Goal: Task Accomplishment & Management: Manage account settings

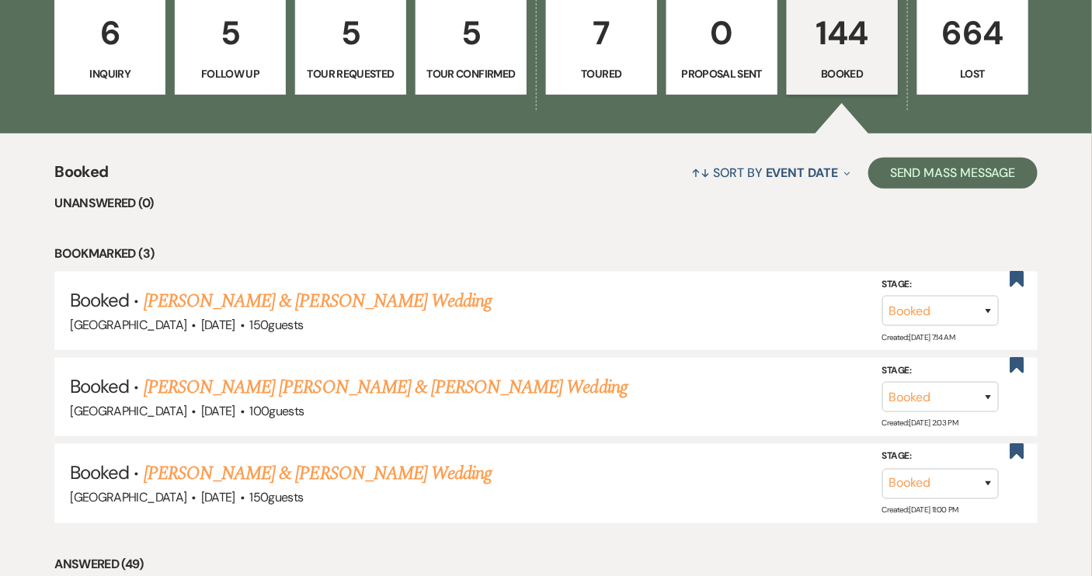
scroll to position [267, 0]
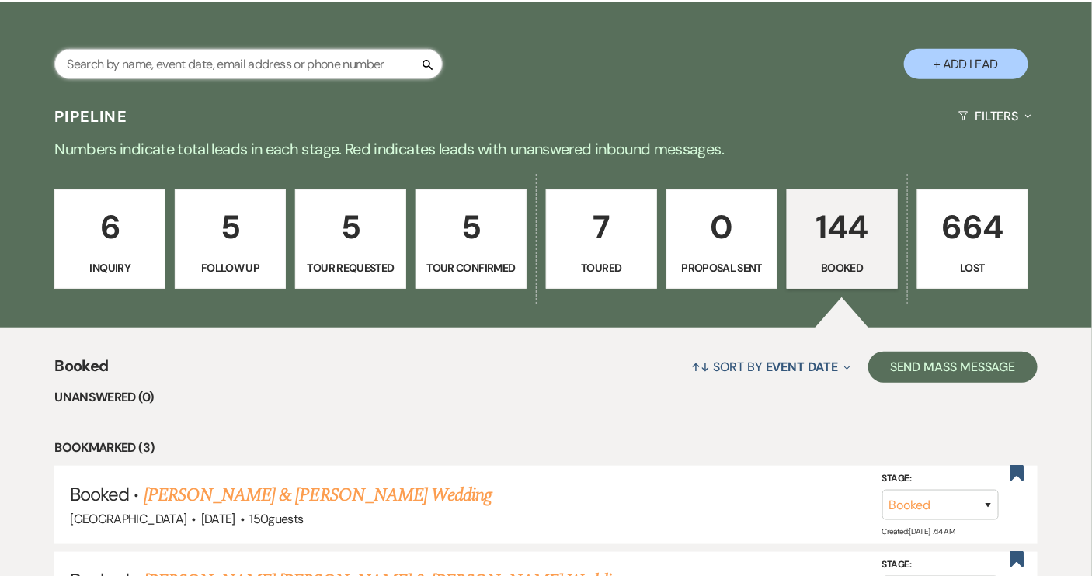
click at [336, 57] on input "text" at bounding box center [248, 64] width 388 height 30
type input "mcken"
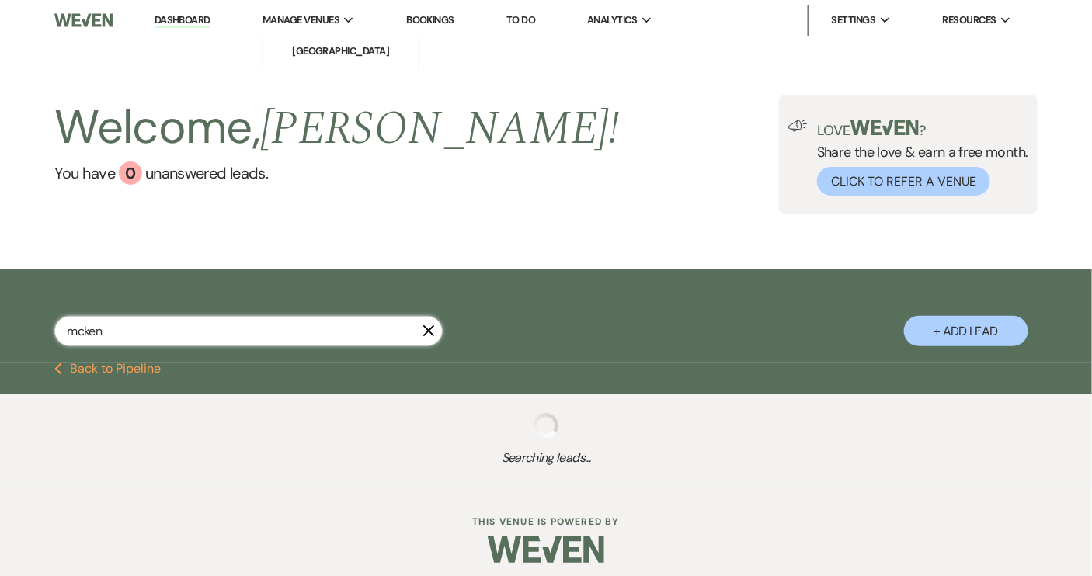
select select "8"
select select "5"
select select "8"
select select "4"
select select "8"
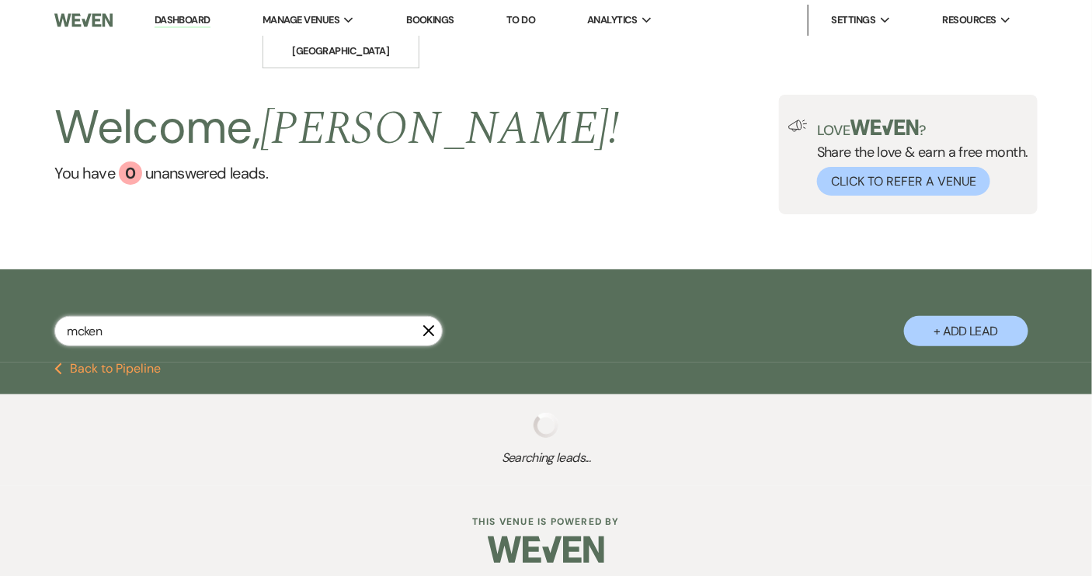
select select "4"
select select "8"
select select "5"
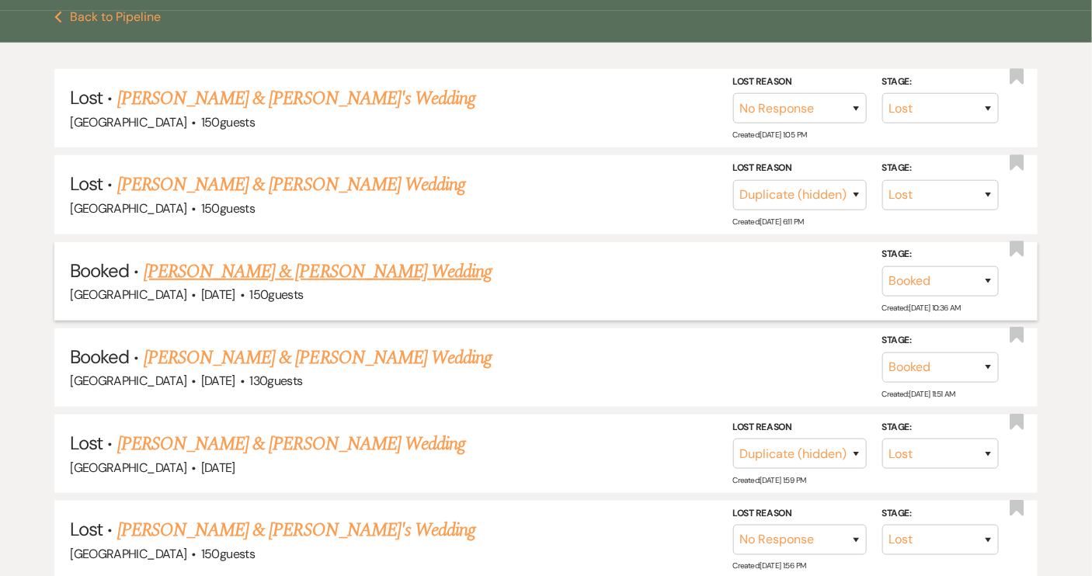
scroll to position [353, 0]
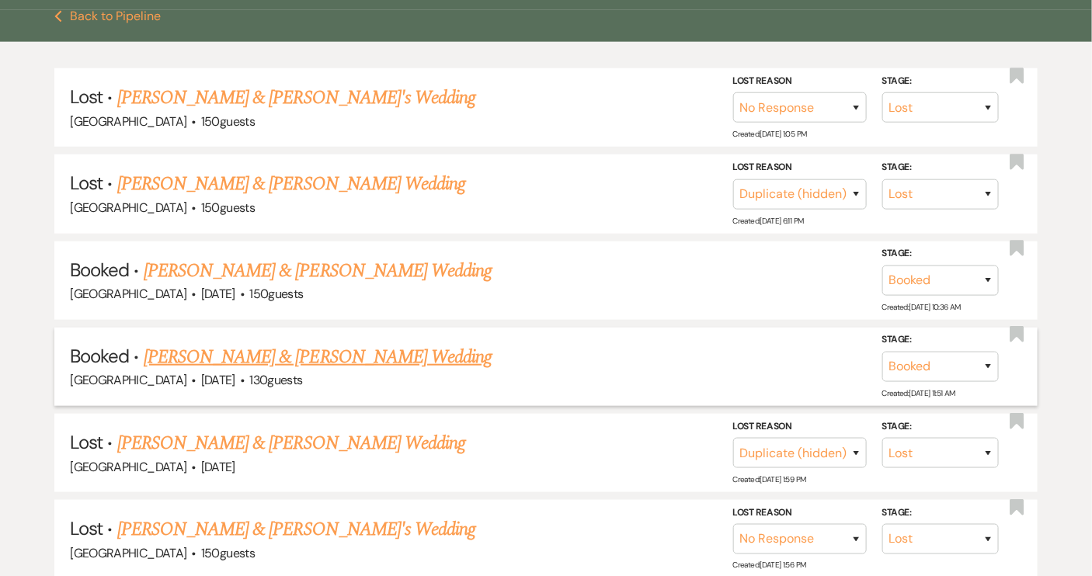
type input "mcken"
click at [334, 365] on link "[PERSON_NAME] & [PERSON_NAME] Wedding" at bounding box center [318, 357] width 348 height 28
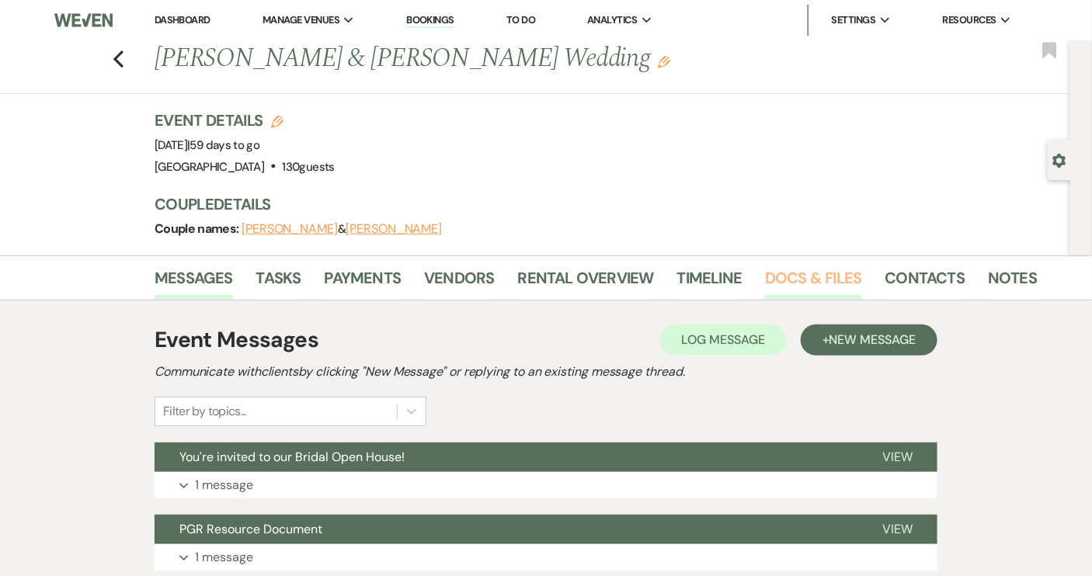
click at [811, 282] on link "Docs & Files" at bounding box center [813, 283] width 96 height 34
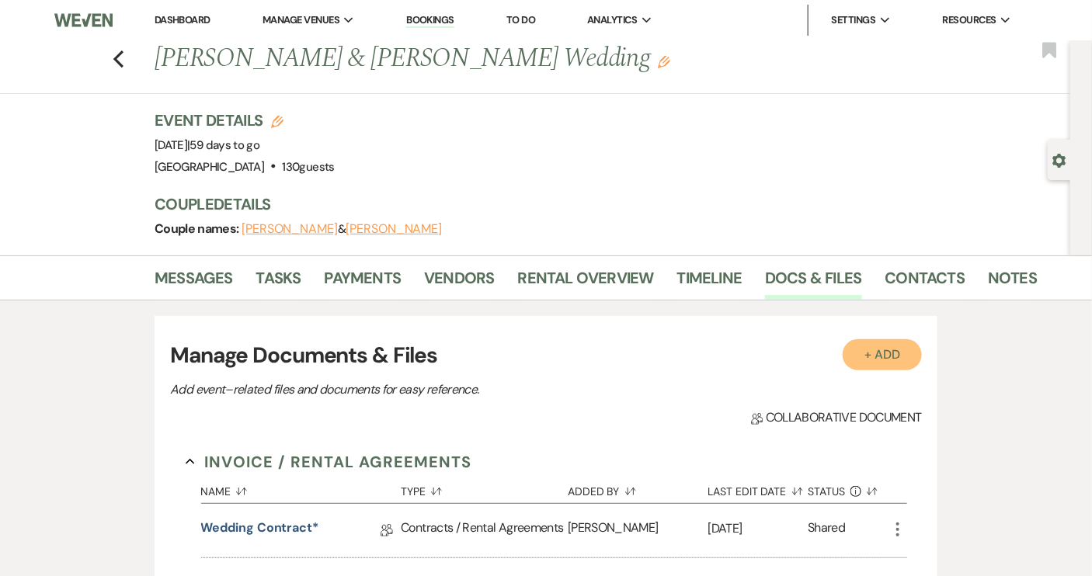
click at [900, 349] on button "+ Add" at bounding box center [882, 354] width 79 height 31
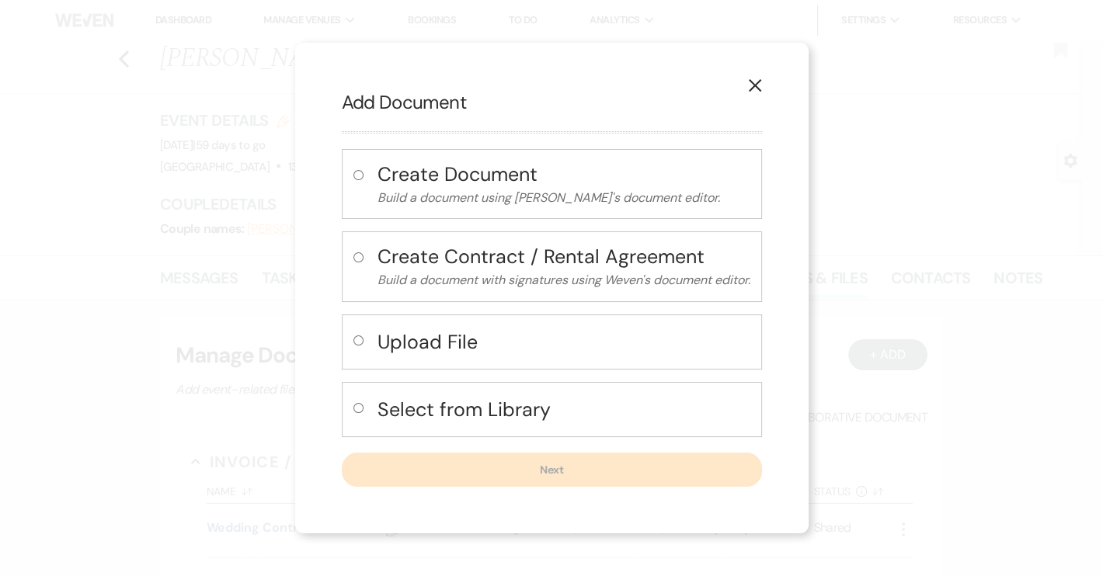
click at [355, 336] on input "radio" at bounding box center [358, 340] width 10 height 10
radio input "true"
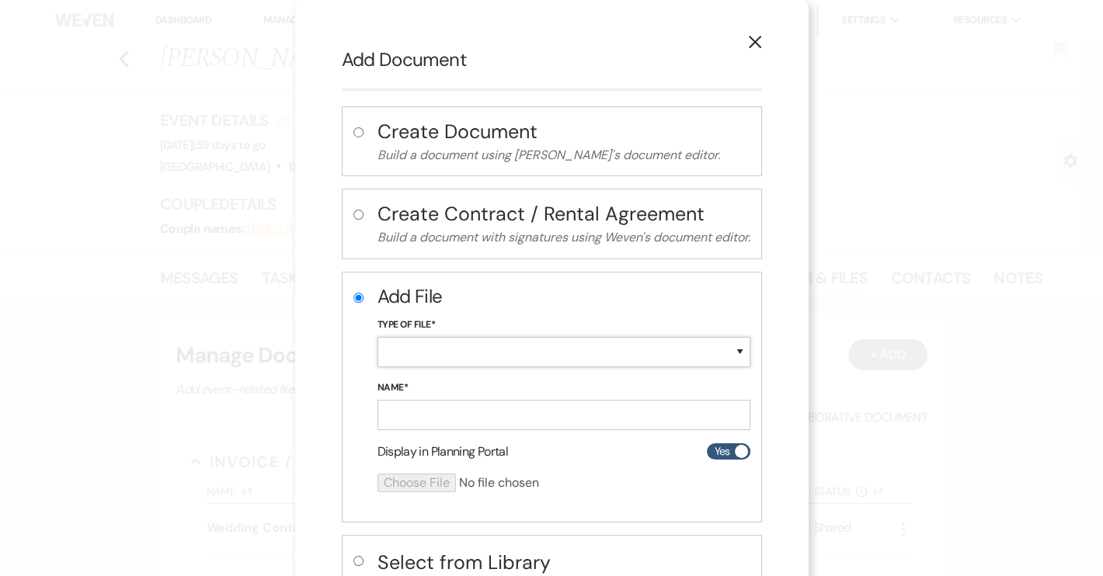
click at [394, 349] on select "Special Event Insurance Vendor Certificate of Insurance Contracts / Rental Agre…" at bounding box center [563, 352] width 373 height 30
select select "19"
click at [377, 337] on select "Special Event Insurance Vendor Certificate of Insurance Contracts / Rental Agre…" at bounding box center [563, 352] width 373 height 30
click at [413, 416] on input "Name*" at bounding box center [563, 415] width 373 height 30
paste input "[PERSON_NAME] event insurance"
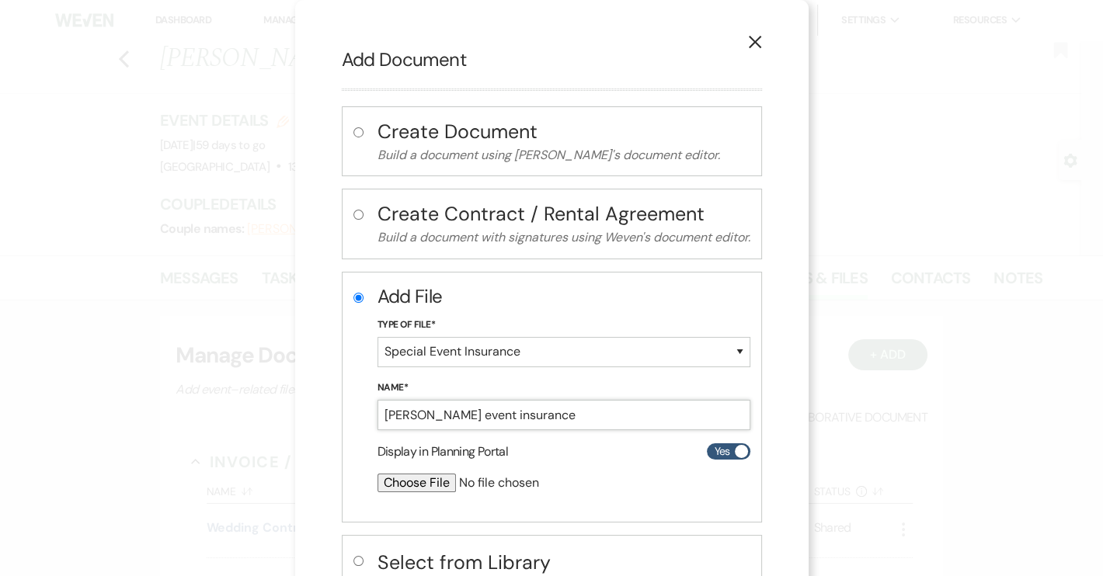
type input "[PERSON_NAME] event insurance"
click at [421, 480] on input "file" at bounding box center [522, 483] width 290 height 19
type input "C:\fakepath\[PERSON_NAME] event insurance.pdf"
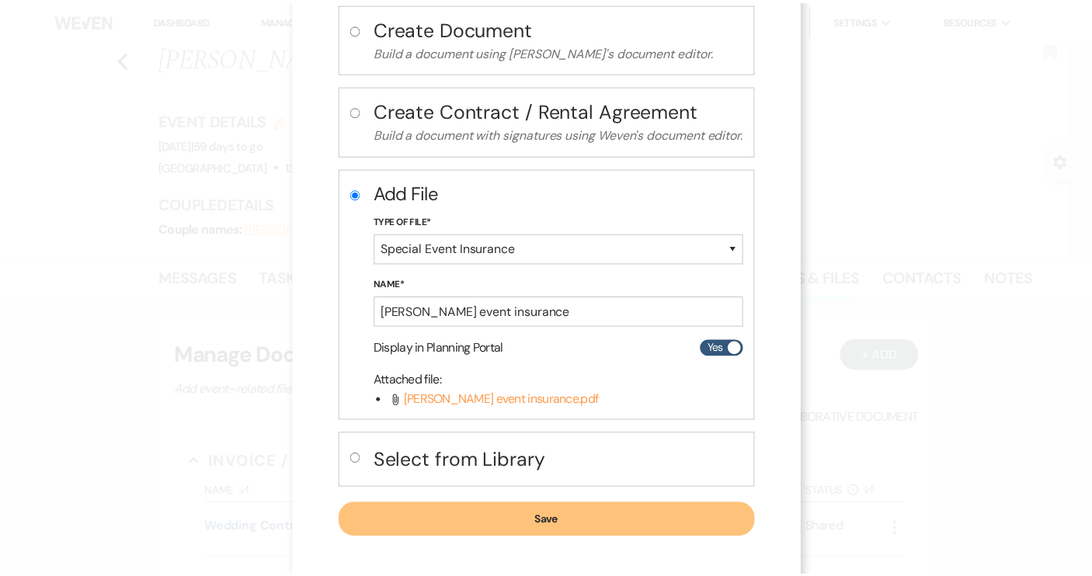
scroll to position [109, 0]
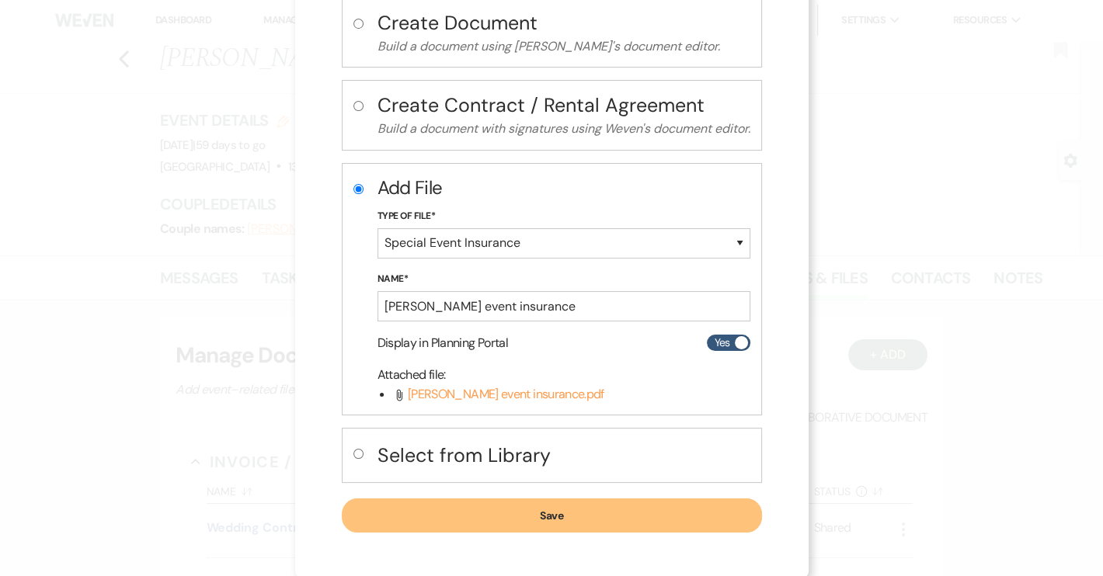
click at [521, 516] on button "Save" at bounding box center [552, 516] width 420 height 34
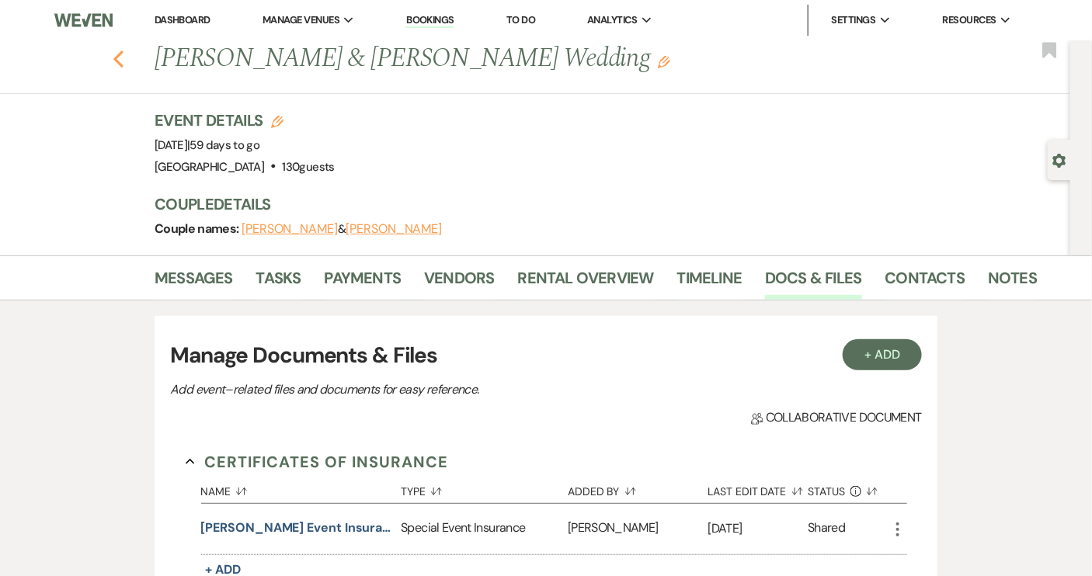
click at [124, 59] on icon "Previous" at bounding box center [119, 59] width 12 height 19
select select "8"
select select "5"
select select "8"
select select "4"
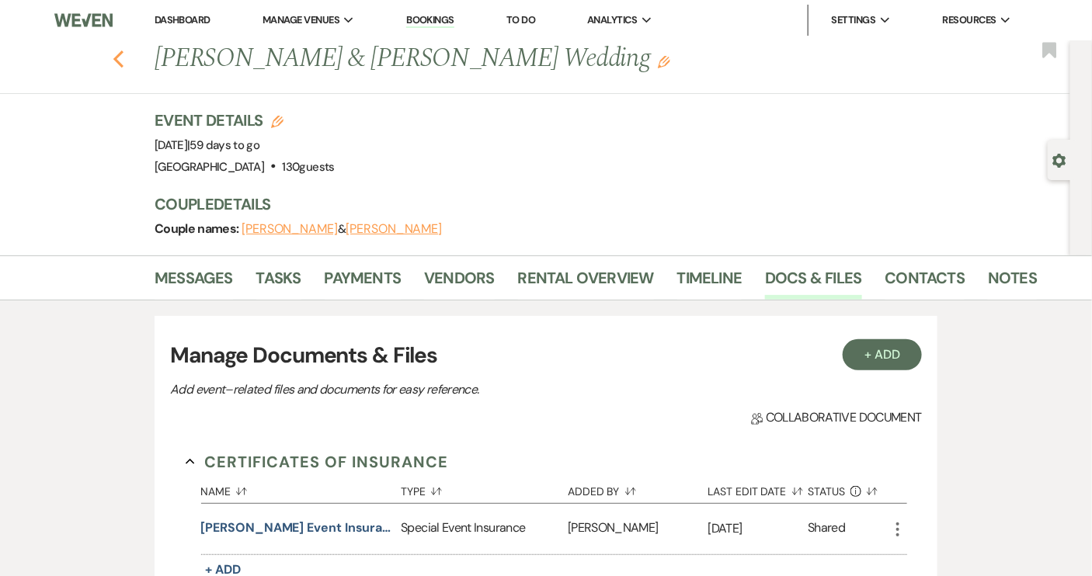
select select "8"
select select "4"
select select "8"
select select "5"
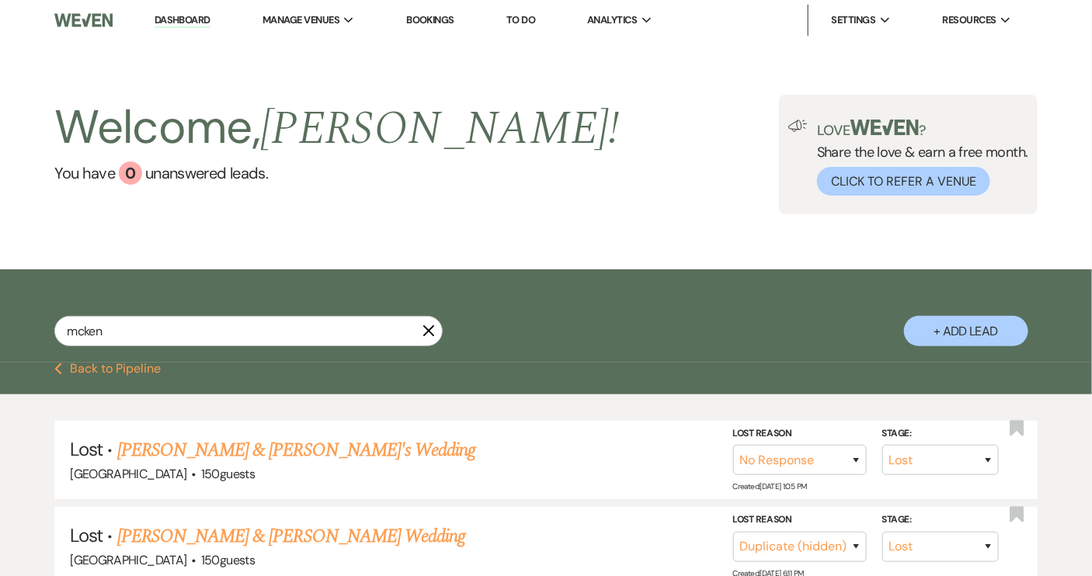
click at [179, 21] on link "Dashboard" at bounding box center [183, 20] width 56 height 15
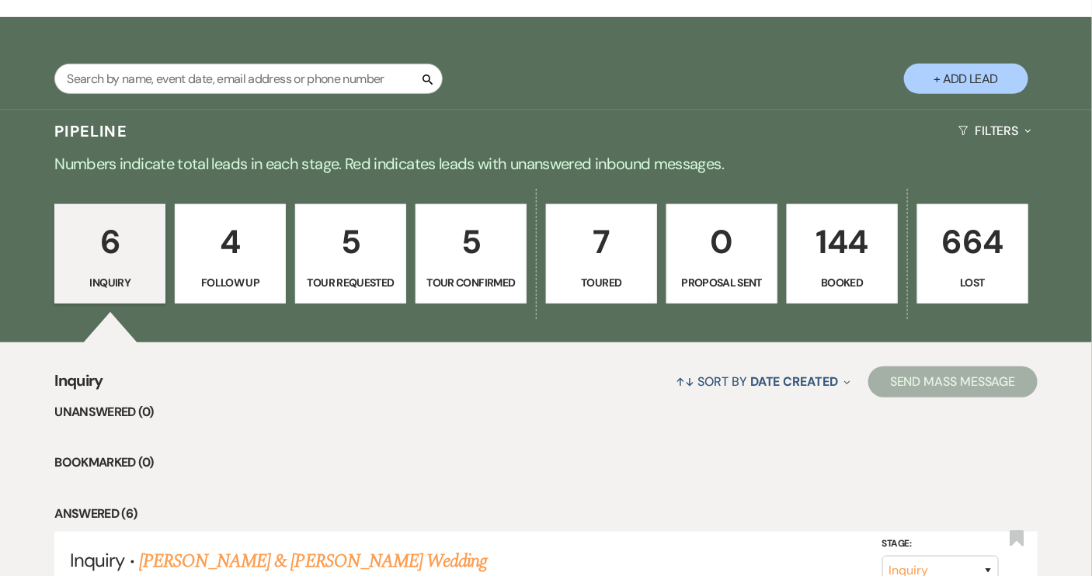
scroll to position [211, 0]
